Goal: Transaction & Acquisition: Purchase product/service

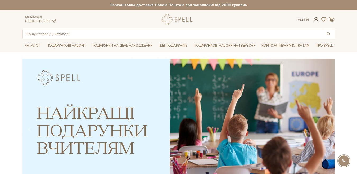
click at [316, 21] on span at bounding box center [315, 20] width 6 height 6
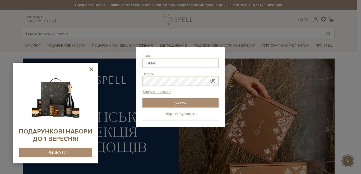
click at [179, 112] on link "Зареєструватись" at bounding box center [181, 113] width 30 height 5
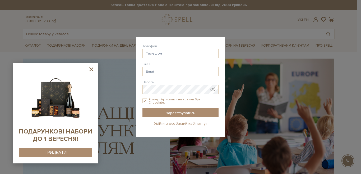
click at [162, 124] on link "Увійти в особистий кабінет тут" at bounding box center [180, 123] width 53 height 5
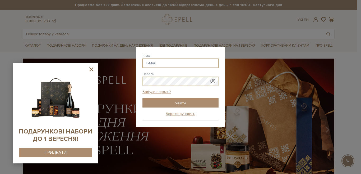
click at [155, 62] on input "E-Mail" at bounding box center [181, 62] width 76 height 9
click at [239, 18] on div "Авторизація E-Mail [GEOGRAPHIC_DATA] Забули пароль? Увійти Зареєструватись Забу…" at bounding box center [180, 87] width 361 height 174
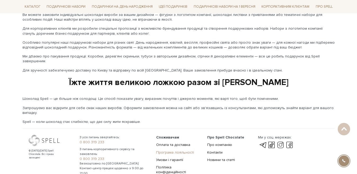
click at [180, 150] on link "Програма лояльності" at bounding box center [175, 152] width 38 height 4
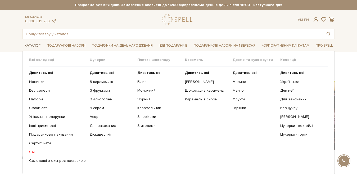
click at [33, 44] on link "Каталог" at bounding box center [32, 46] width 20 height 8
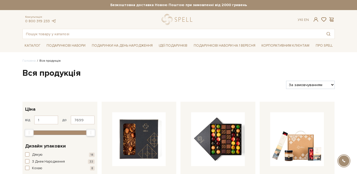
click at [115, 20] on div "Консультація: 0 800 319 233 Ук | En |" at bounding box center [178, 19] width 318 height 11
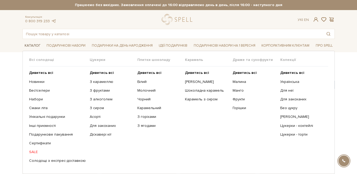
click at [35, 45] on link "Каталог" at bounding box center [32, 46] width 20 height 8
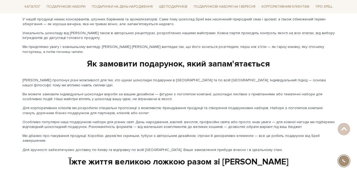
scroll to position [905, 0]
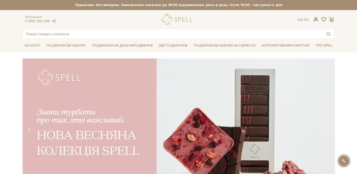
click at [315, 18] on span at bounding box center [315, 20] width 6 height 6
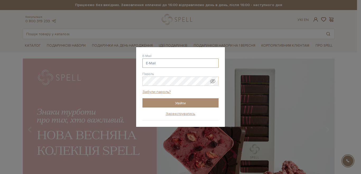
click at [157, 62] on input "E-Mail" at bounding box center [181, 62] width 76 height 9
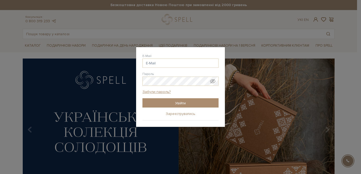
click at [170, 114] on link "Зареєструватись" at bounding box center [181, 113] width 30 height 5
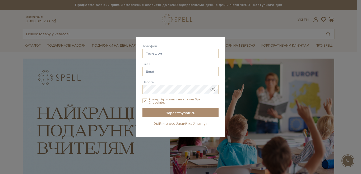
checkbox input "true"
click at [348, 60] on div "Авторизація E-Mail Пароль Забули пароль? Увійти Зареєструватись Забули пароль? …" at bounding box center [180, 87] width 361 height 174
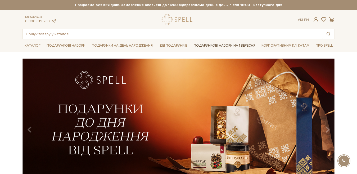
click at [238, 45] on link "Подарункові набори на 1 Вересня" at bounding box center [224, 45] width 66 height 9
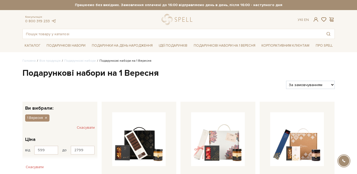
click at [318, 86] on select "За замовчуванням За Ціною (зростання) За Ціною (зменшення) Новинки За популярні…" at bounding box center [310, 85] width 48 height 8
select select "https://spellchocolate.com/our-productions/podarunkovi-box/1_veresnya?sort=p.pr…"
click at [286, 81] on select "За замовчуванням За Ціною (зростання) За Ціною (зменшення) Новинки За популярні…" at bounding box center [310, 85] width 48 height 8
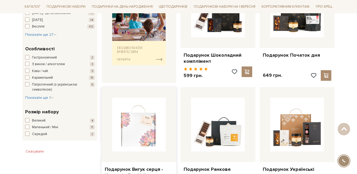
scroll to position [269, 0]
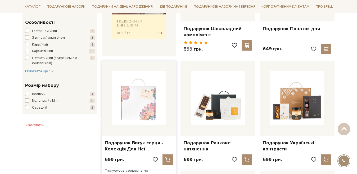
drag, startPoint x: 147, startPoint y: 99, endPoint x: 150, endPoint y: 99, distance: 2.9
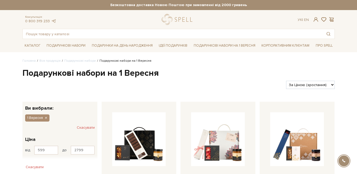
scroll to position [152, 0]
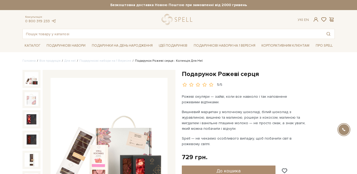
scroll to position [26, 0]
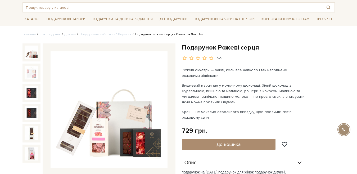
click at [332, 63] on div "Подарунок Рожеві серця 5/5 Рожеві окуляри — зайві, коли все навколо і так напов…" at bounding box center [258, 159] width 153 height 232
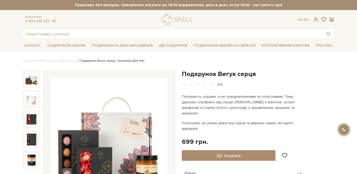
scroll to position [53, 0]
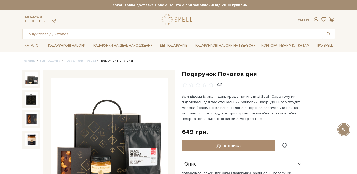
scroll to position [26, 0]
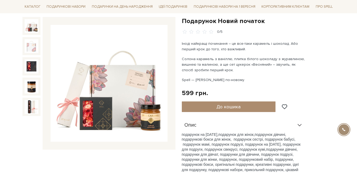
scroll to position [26, 0]
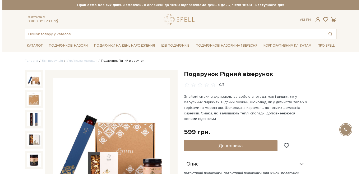
scroll to position [26, 0]
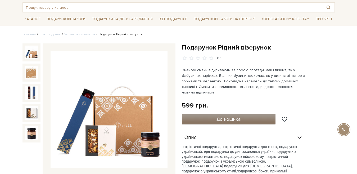
click at [220, 121] on span "До кошика" at bounding box center [228, 119] width 24 height 6
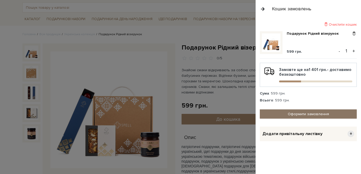
click at [297, 115] on link "Оформити замовлення" at bounding box center [308, 113] width 97 height 9
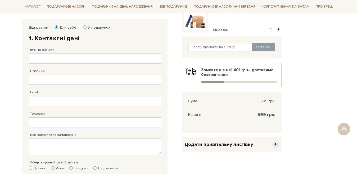
click at [213, 48] on input "text" at bounding box center [220, 47] width 64 height 8
paste input "SweetGift"
type input "SweetGift"
click at [261, 48] on button "Оновити" at bounding box center [264, 47] width 24 height 8
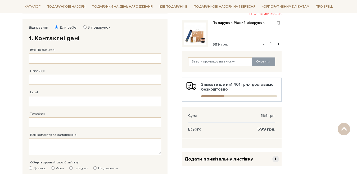
scroll to position [81, 0]
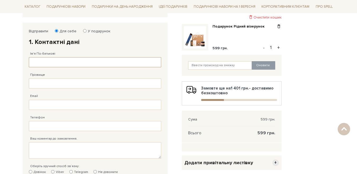
click at [42, 63] on input "Ім'я По-батькові" at bounding box center [95, 62] width 132 height 10
click at [85, 30] on input "У подарунок" at bounding box center [84, 30] width 3 height 3
radio input "true"
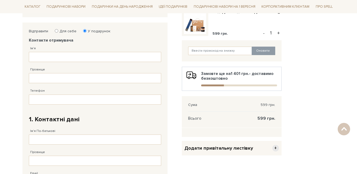
click at [56, 31] on input "Для себе" at bounding box center [56, 30] width 3 height 3
radio input "true"
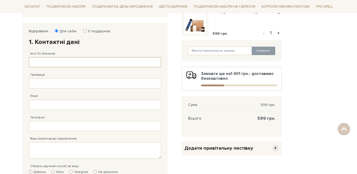
click at [45, 58] on input "Ім'я По-батькові" at bounding box center [95, 62] width 132 height 10
type input "[PERSON_NAME]"
click at [56, 84] on input "Прізвище" at bounding box center [95, 83] width 132 height 10
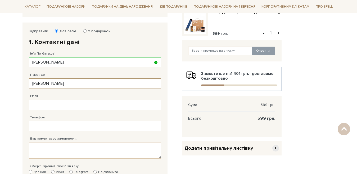
type input "[PERSON_NAME]"
click at [48, 104] on input "Email" at bounding box center [95, 105] width 132 height 10
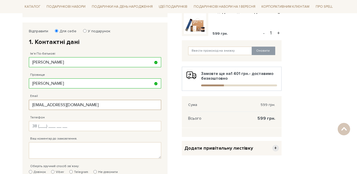
type input "[EMAIL_ADDRESS][DOMAIN_NAME]"
click at [57, 129] on input "Телефон" at bounding box center [95, 126] width 132 height 10
type input "[PHONE_NUMBER]"
click at [214, 51] on input "text" at bounding box center [220, 51] width 64 height 8
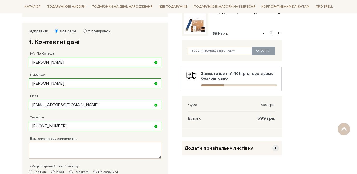
type input "SweetGift"
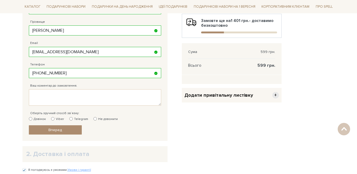
click at [53, 118] on input "Viber" at bounding box center [52, 118] width 3 height 3
radio input "true"
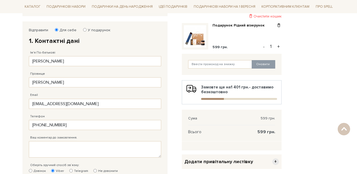
scroll to position [81, 0]
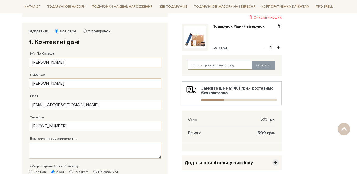
click at [218, 65] on input "text" at bounding box center [220, 65] width 64 height 8
type input "SweetGift"
click at [258, 65] on button "Оновити" at bounding box center [264, 65] width 24 height 8
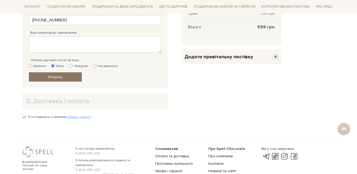
click at [59, 77] on span "Вперед" at bounding box center [54, 77] width 13 height 4
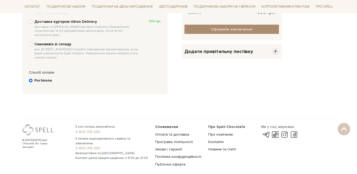
scroll to position [103, 0]
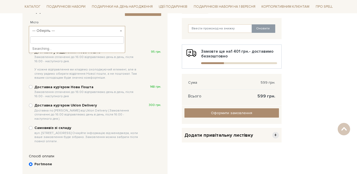
click at [121, 31] on span at bounding box center [121, 31] width 1 height 10
type input "s"
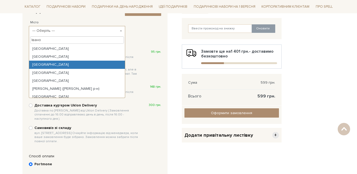
type input "Івано"
select select "[GEOGRAPHIC_DATA]"
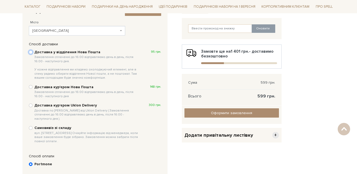
click at [31, 53] on input "Доставка у відділення Нова Пошта Замовлення сплаченні до 16:00 відправляємо ден…" at bounding box center [31, 52] width 4 height 4
radio input "true"
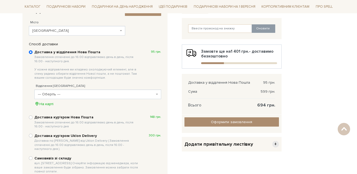
click at [157, 94] on b at bounding box center [157, 94] width 2 height 1
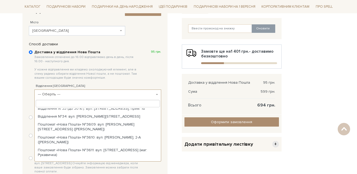
scroll to position [212, 0]
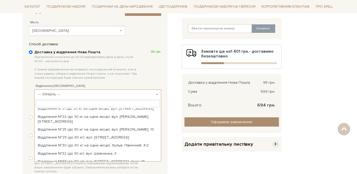
select select "Поштомат «Нова Пошта» №3609: вул. [PERSON_NAME][STREET_ADDRESS] ([PERSON_NAME])"
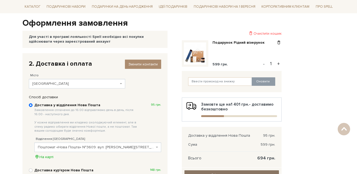
scroll to position [129, 0]
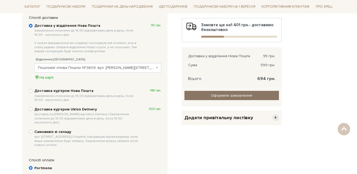
click at [225, 94] on input "Оформити замовлення" at bounding box center [231, 95] width 94 height 9
